Goal: Information Seeking & Learning: Learn about a topic

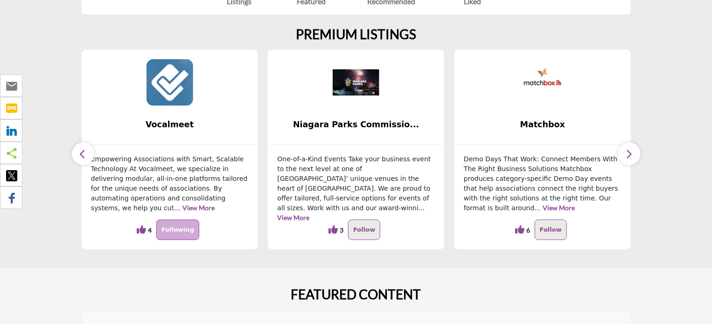
scroll to position [254, 0]
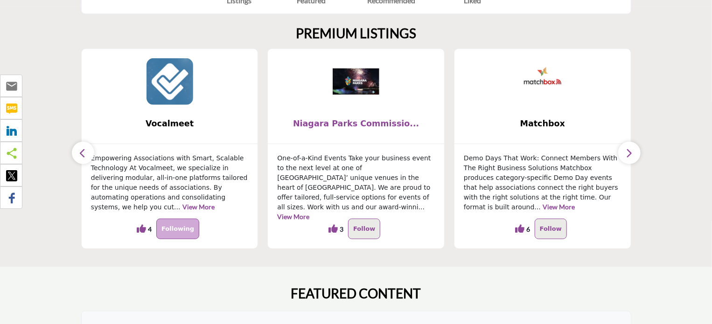
click at [375, 125] on span "Niagara Parks Commissio..." at bounding box center [356, 124] width 148 height 12
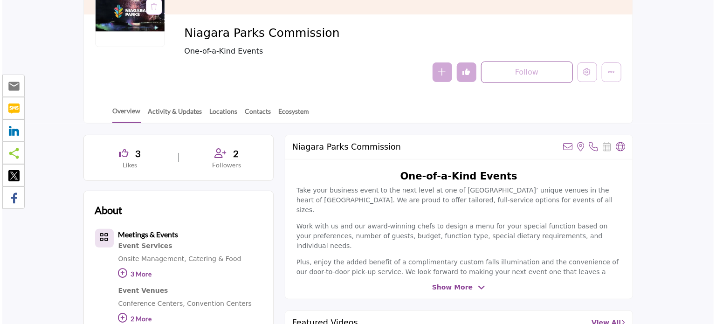
scroll to position [132, 0]
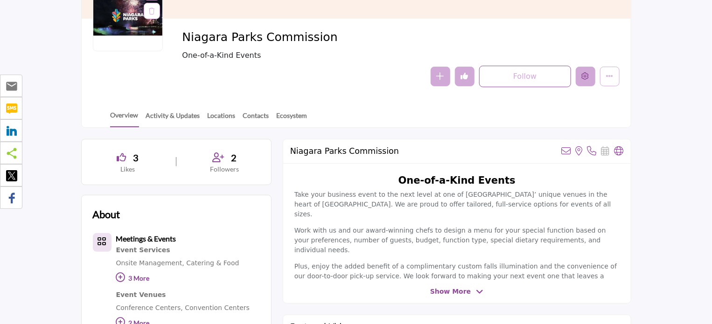
click at [586, 78] on icon "Edit company" at bounding box center [585, 75] width 7 height 7
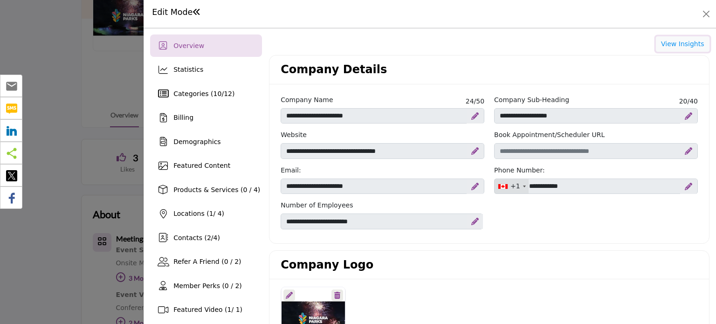
click at [672, 44] on button "View Insights" at bounding box center [683, 44] width 54 height 16
